Goal: Task Accomplishment & Management: Use online tool/utility

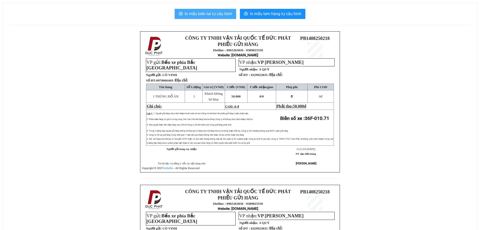
click at [196, 15] on span "In mẫu biên lai tự cấu hình" at bounding box center [208, 14] width 47 height 6
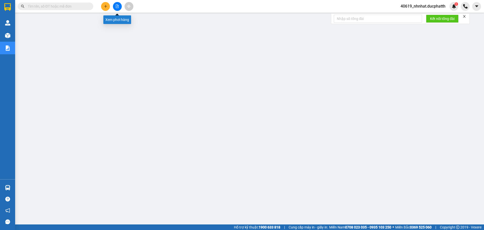
click at [118, 8] on button at bounding box center [117, 6] width 9 height 9
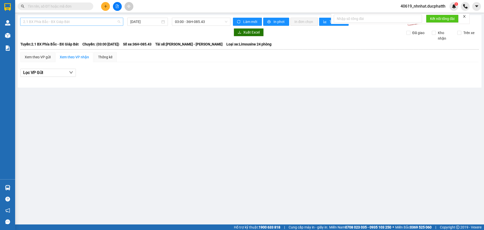
click at [46, 20] on span "2.1 BX Phía Bắc - BX Giáp Bát" at bounding box center [71, 22] width 97 height 8
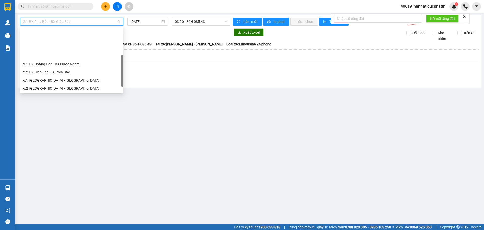
scroll to position [34, 0]
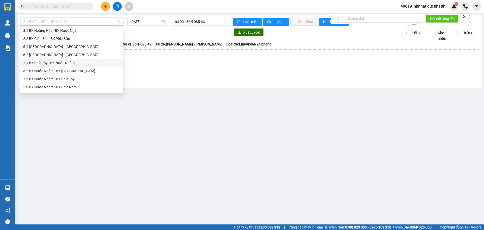
click at [58, 64] on div "1.1 BX Phía Tây - BX Nước Ngầm" at bounding box center [71, 63] width 97 height 6
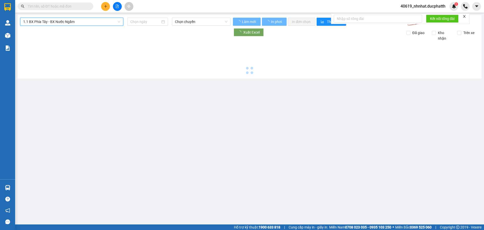
type input "[DATE]"
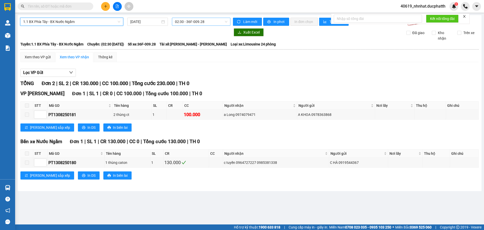
click at [187, 22] on span "02:30 - 36F-009.28" at bounding box center [201, 22] width 52 height 8
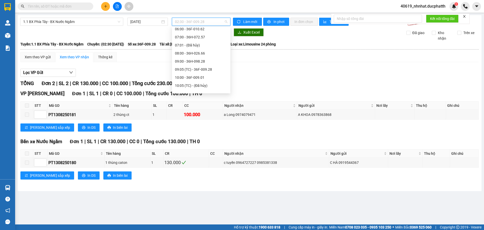
scroll to position [134, 0]
click at [195, 42] on div "13:00 - 36F-010.71" at bounding box center [201, 43] width 52 height 6
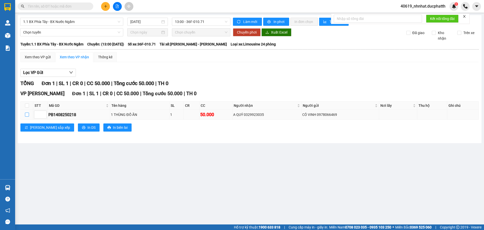
click at [27, 115] on input "checkbox" at bounding box center [27, 114] width 4 height 4
checkbox input "true"
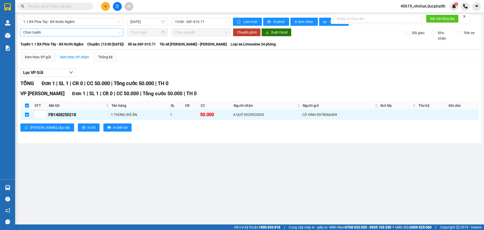
click at [56, 34] on span "Chọn tuyến" at bounding box center [71, 32] width 97 height 8
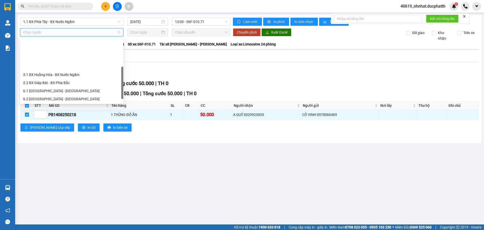
scroll to position [40, 0]
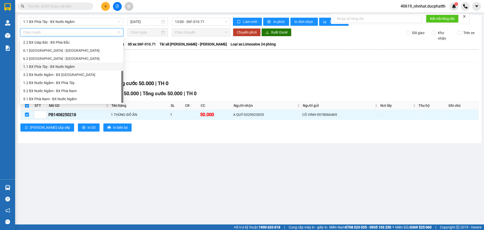
click at [59, 65] on div "1.1 BX Phía Tây - BX Nước Ngầm" at bounding box center [71, 67] width 97 height 6
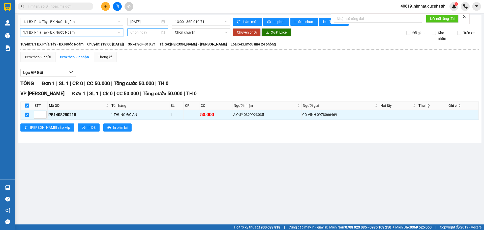
click at [150, 29] on div at bounding box center [147, 32] width 41 height 8
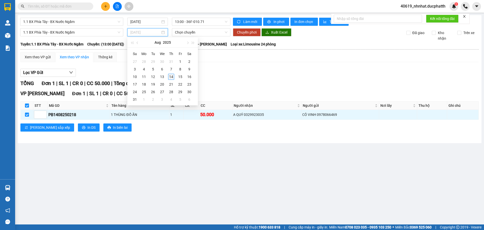
type input "[DATE]"
click at [172, 75] on div "14" at bounding box center [171, 77] width 6 height 6
type input "[DATE]"
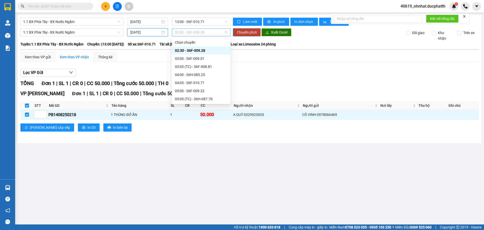
click at [203, 31] on span "02:30 - 36F-009.28" at bounding box center [201, 32] width 52 height 8
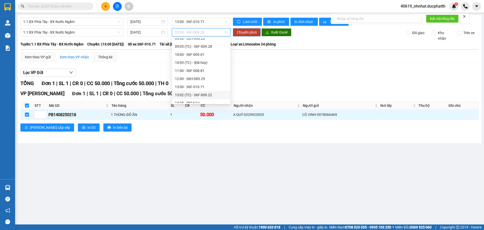
click at [197, 95] on div "13:02 (TC) - 36F-009.22" at bounding box center [201, 95] width 52 height 6
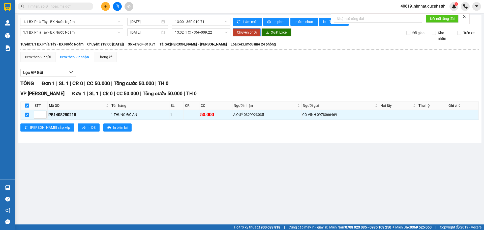
click at [245, 30] on span "Chuyển phơi" at bounding box center [247, 32] width 20 height 6
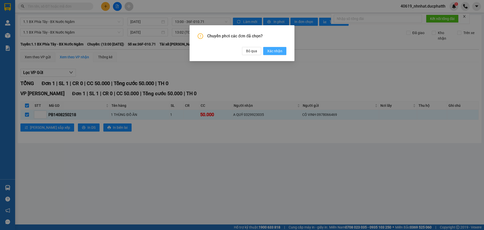
click at [273, 52] on span "Xác nhận" at bounding box center [274, 51] width 15 height 6
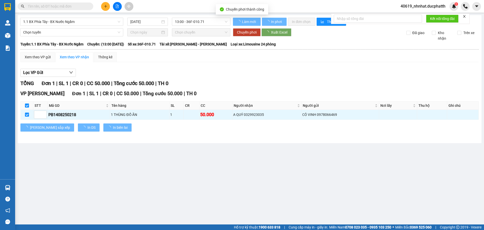
checkbox input "false"
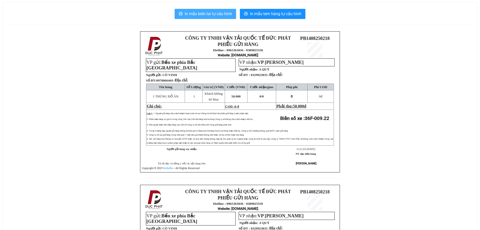
click at [209, 16] on span "In mẫu biên lai tự cấu hình" at bounding box center [208, 14] width 47 height 6
